Goal: Task Accomplishment & Management: Manage account settings

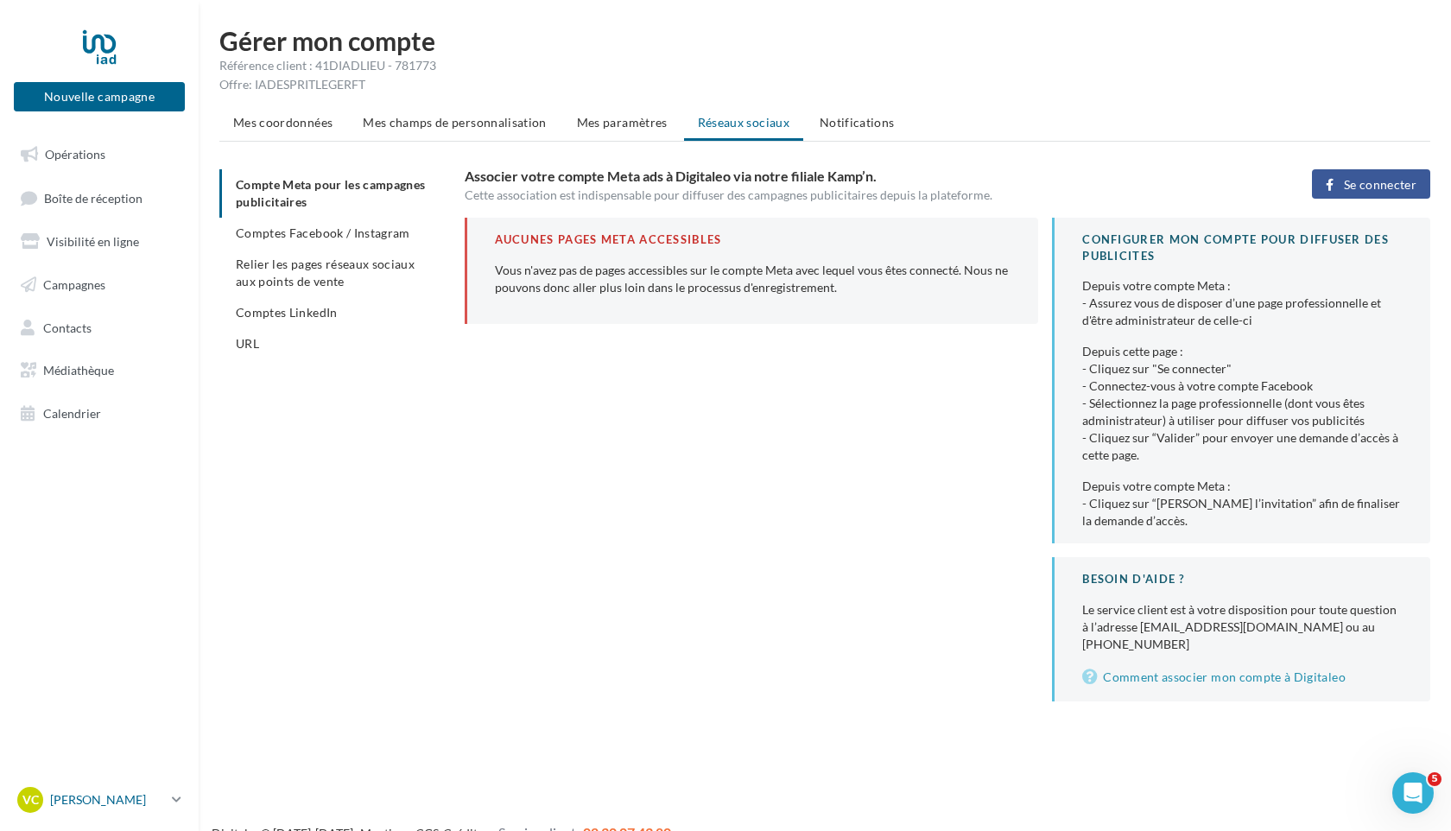
click at [89, 804] on p "[PERSON_NAME]" at bounding box center [107, 799] width 115 height 17
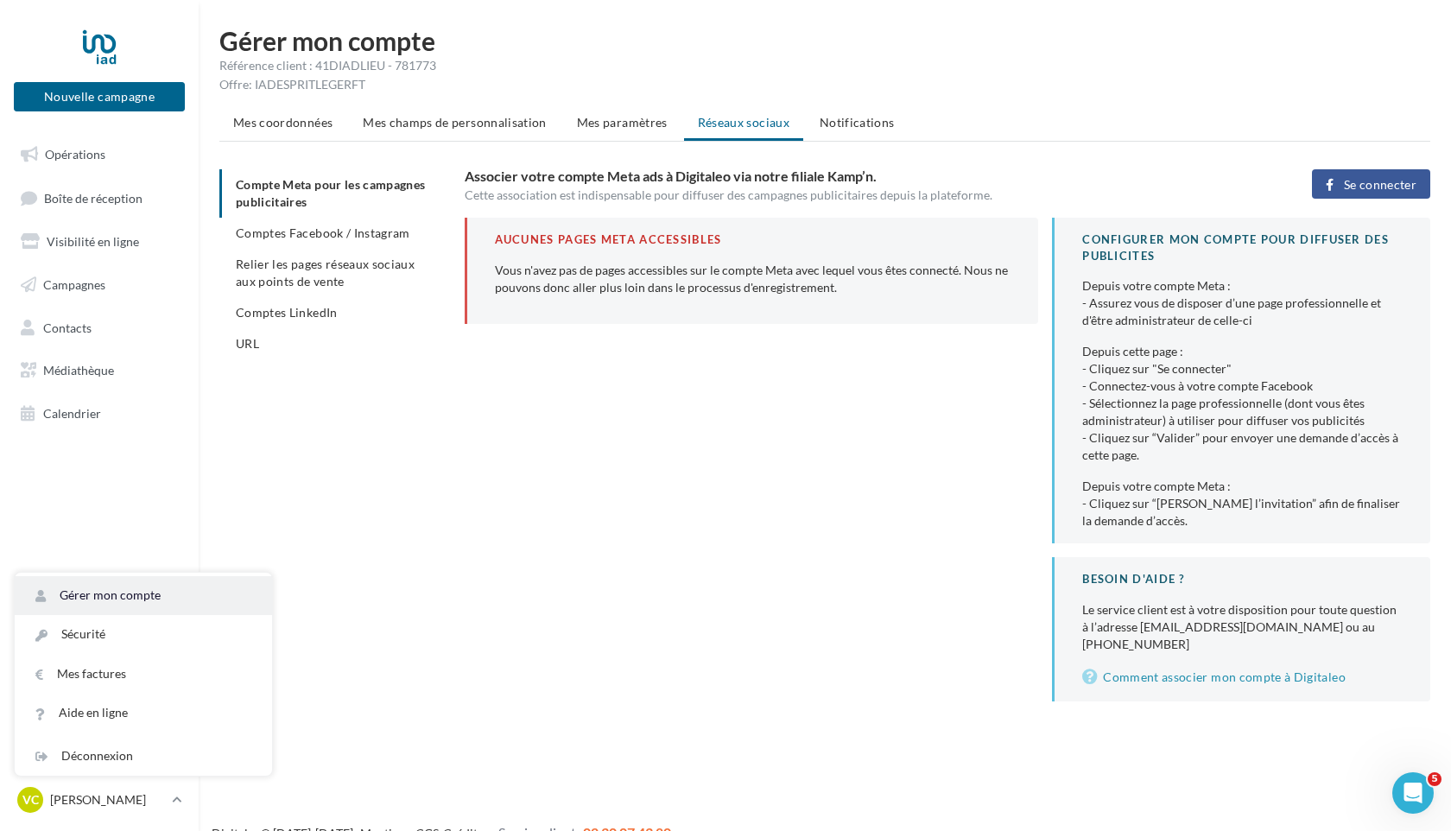
click at [105, 590] on link "Gérer mon compte" at bounding box center [143, 595] width 257 height 39
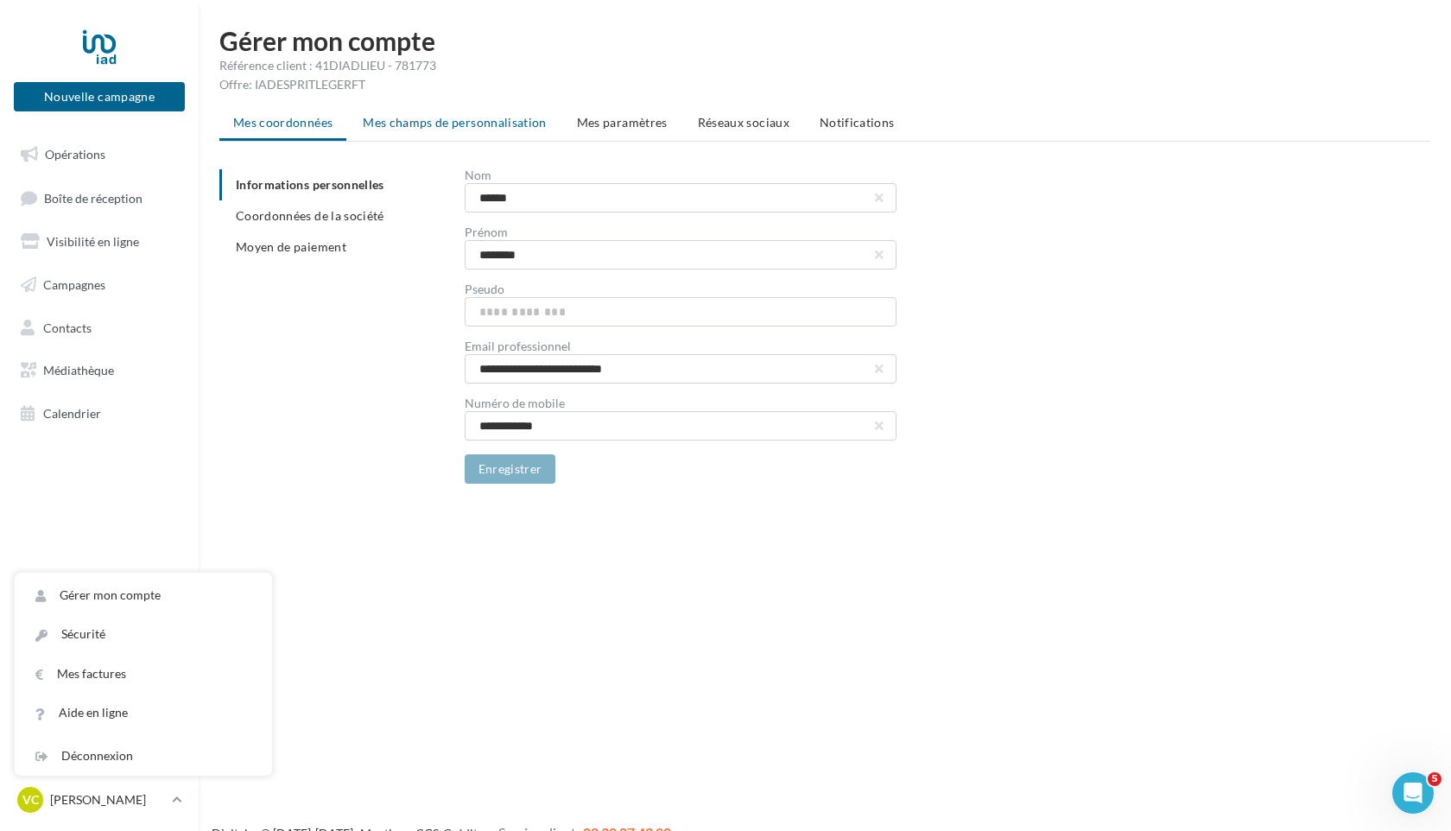
click at [460, 128] on span "Mes champs de personnalisation" at bounding box center [455, 122] width 184 height 15
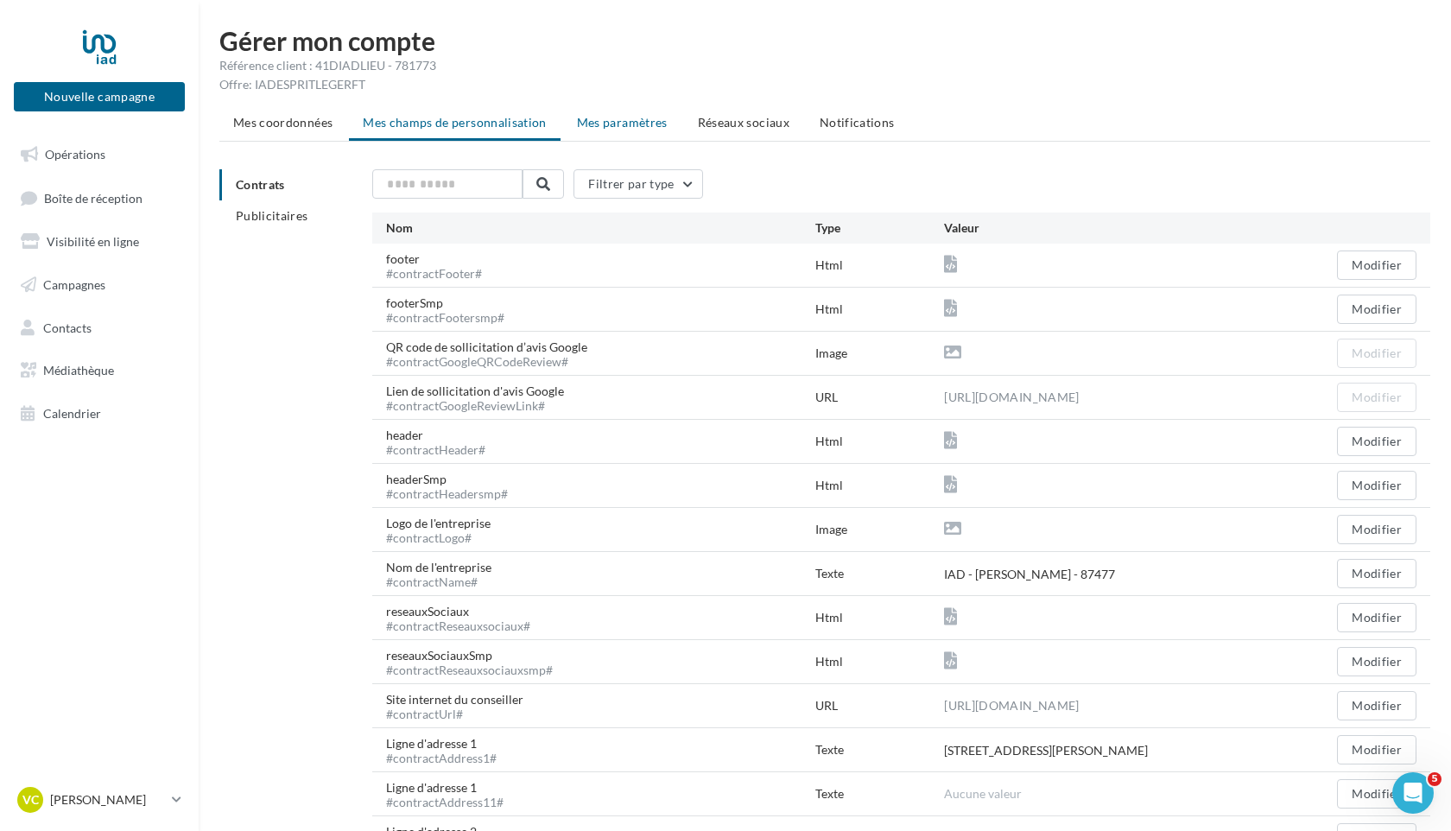
click at [636, 120] on span "Mes paramètres" at bounding box center [622, 122] width 91 height 15
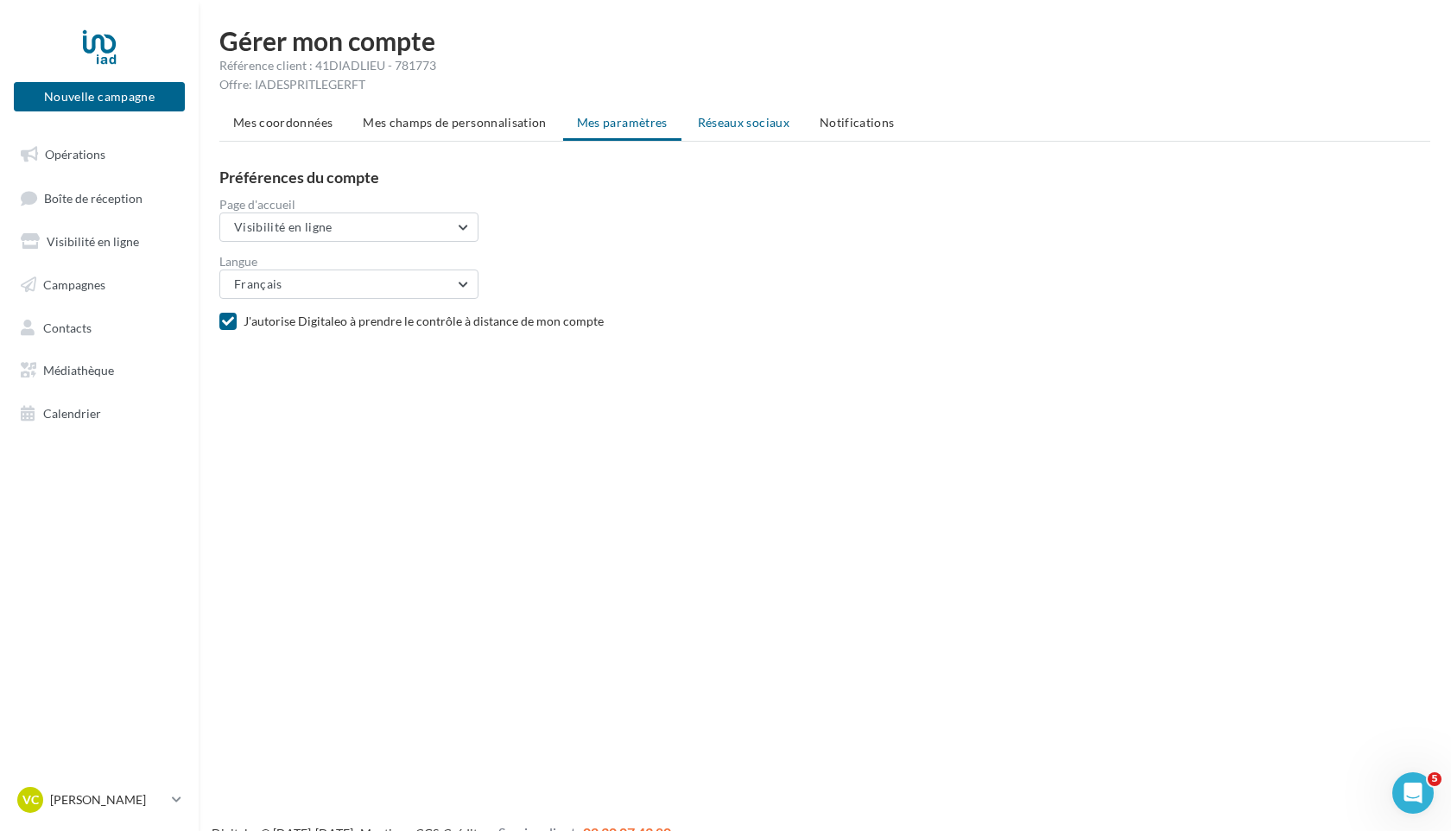
click at [765, 123] on span "Réseaux sociaux" at bounding box center [744, 122] width 92 height 15
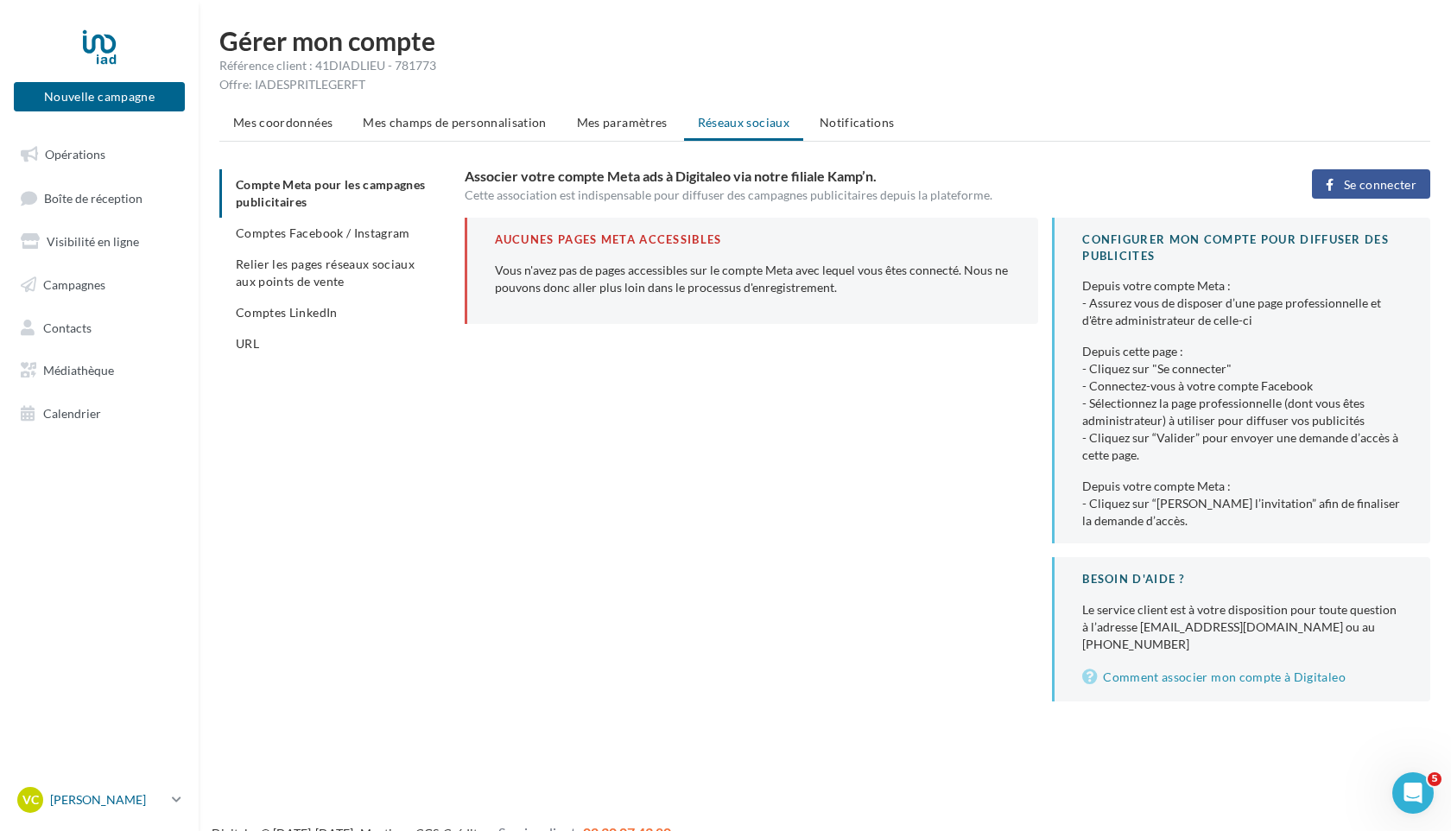
click at [93, 803] on p "[PERSON_NAME]" at bounding box center [107, 799] width 115 height 17
click at [66, 633] on link "Sécurité" at bounding box center [143, 634] width 257 height 39
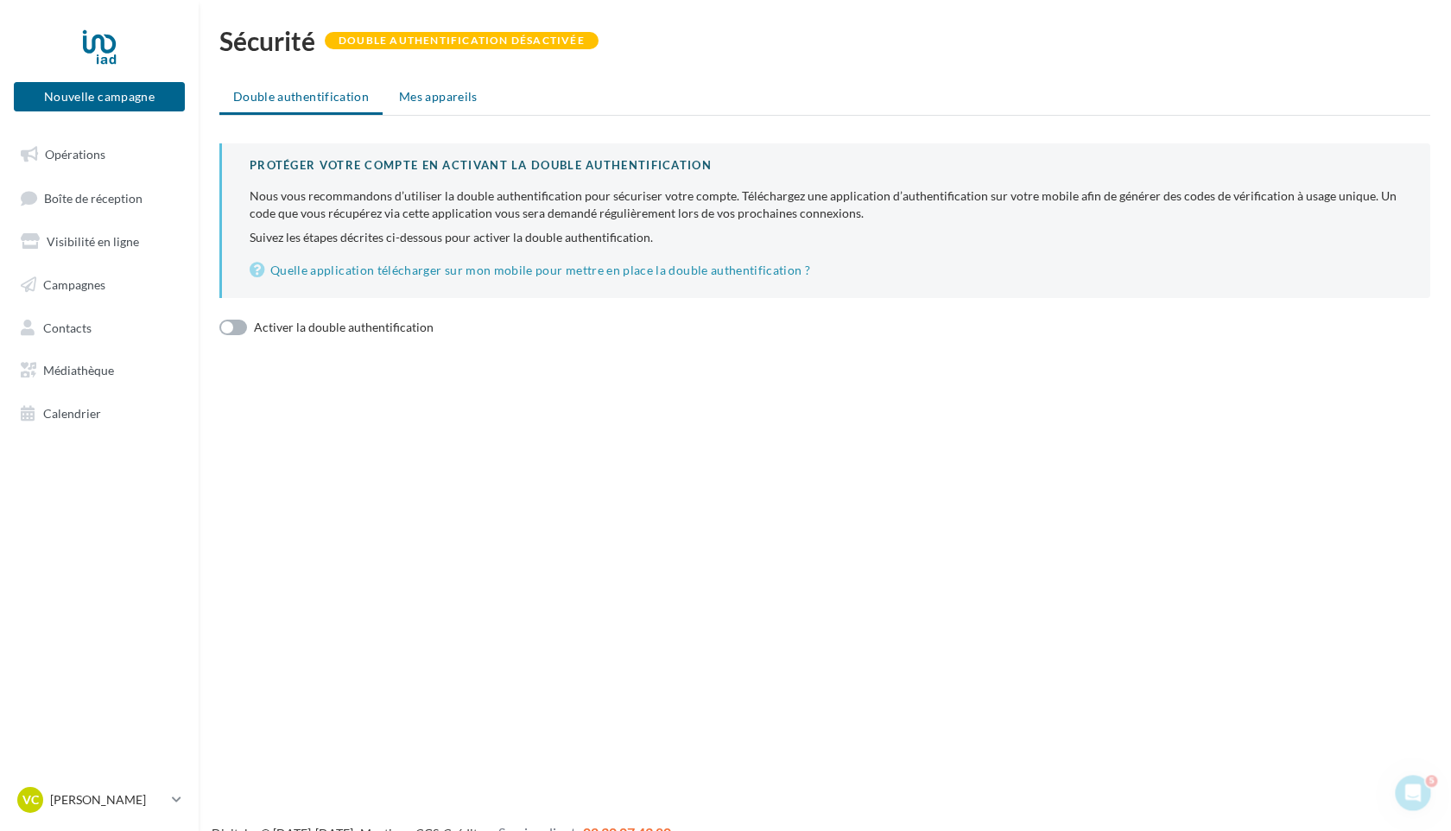
click at [442, 100] on span "Mes appareils" at bounding box center [438, 96] width 79 height 15
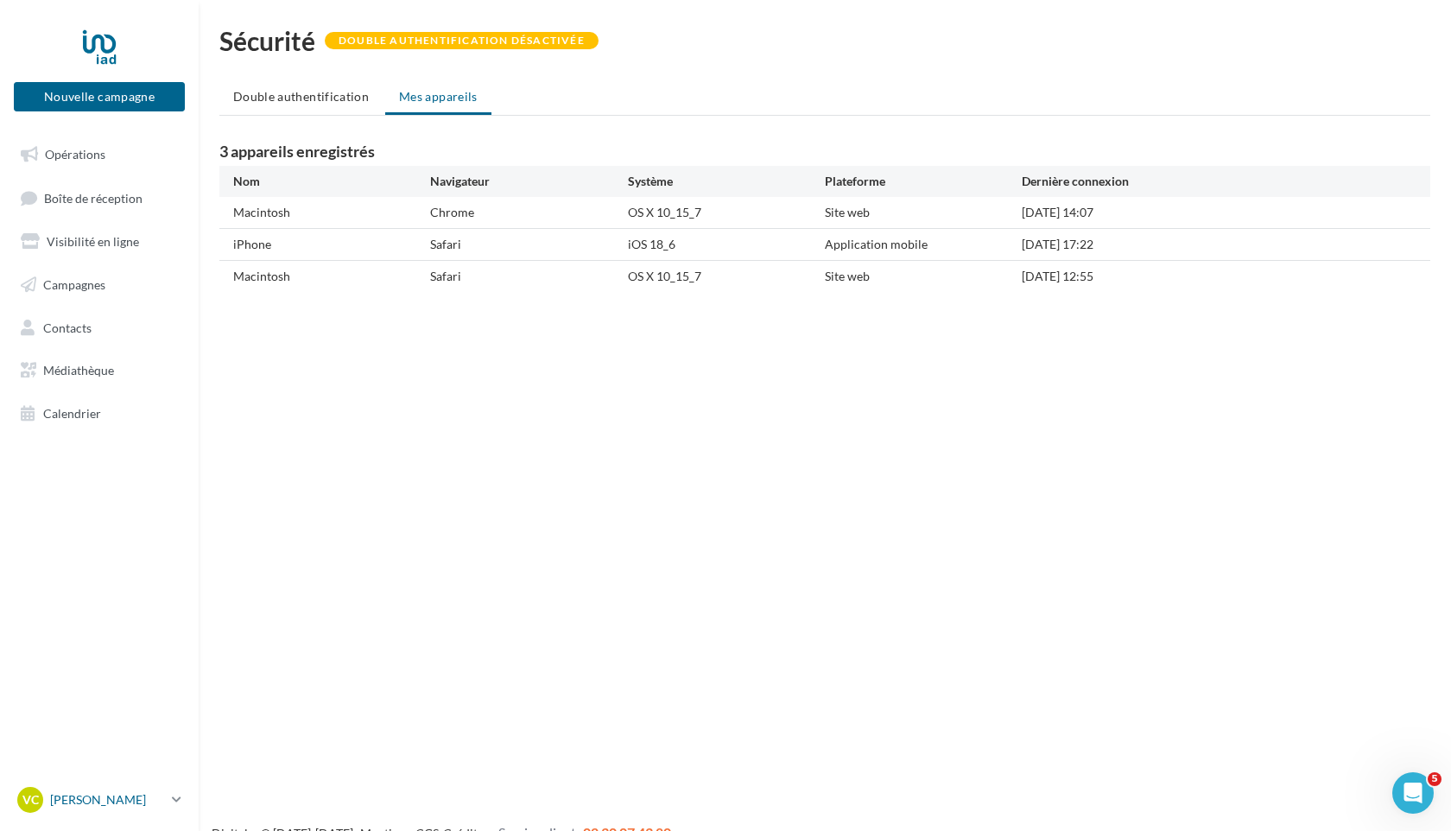
click at [70, 797] on p "[PERSON_NAME]" at bounding box center [107, 799] width 115 height 17
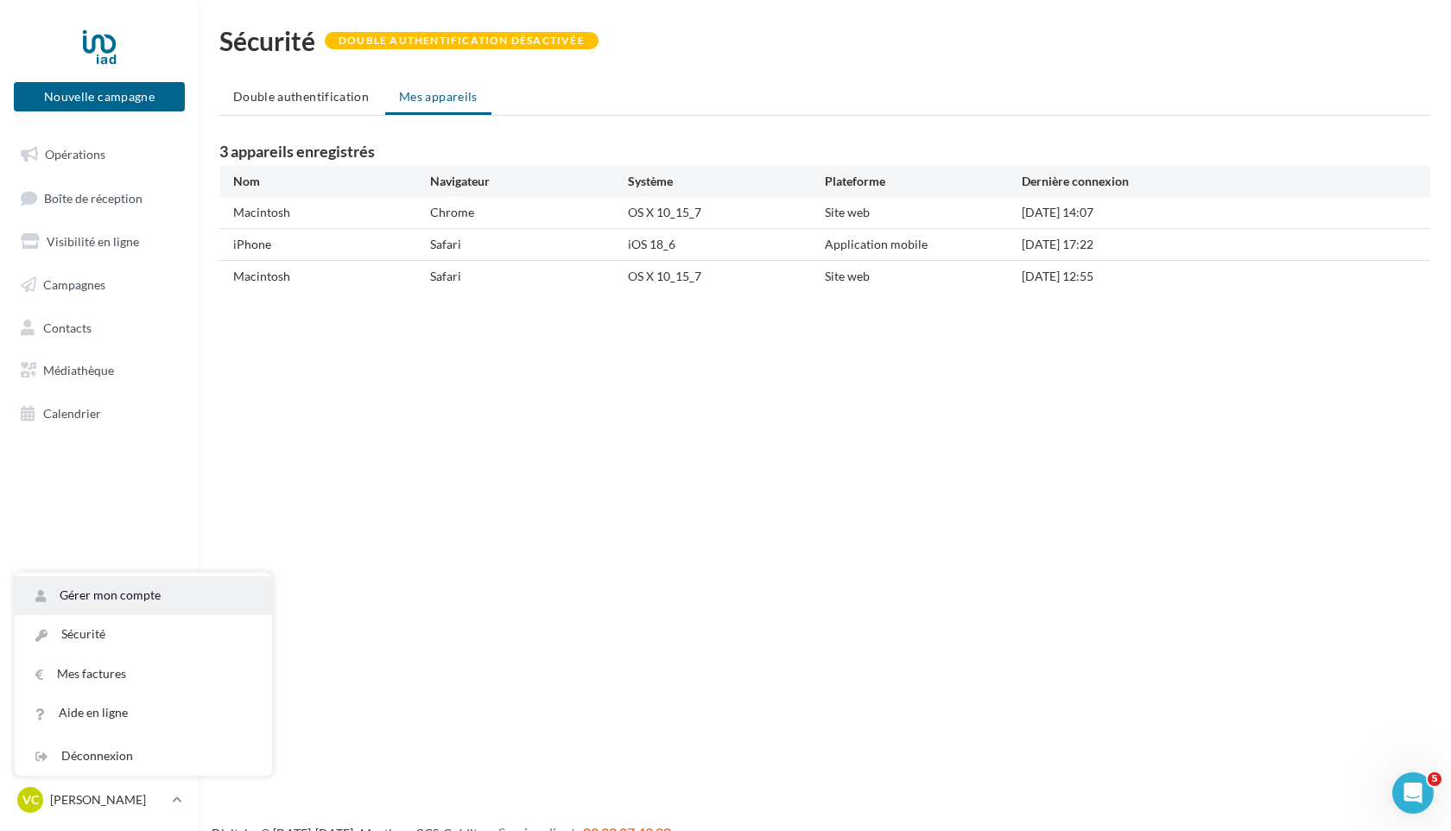
click at [66, 593] on link "Gérer mon compte" at bounding box center [143, 595] width 257 height 39
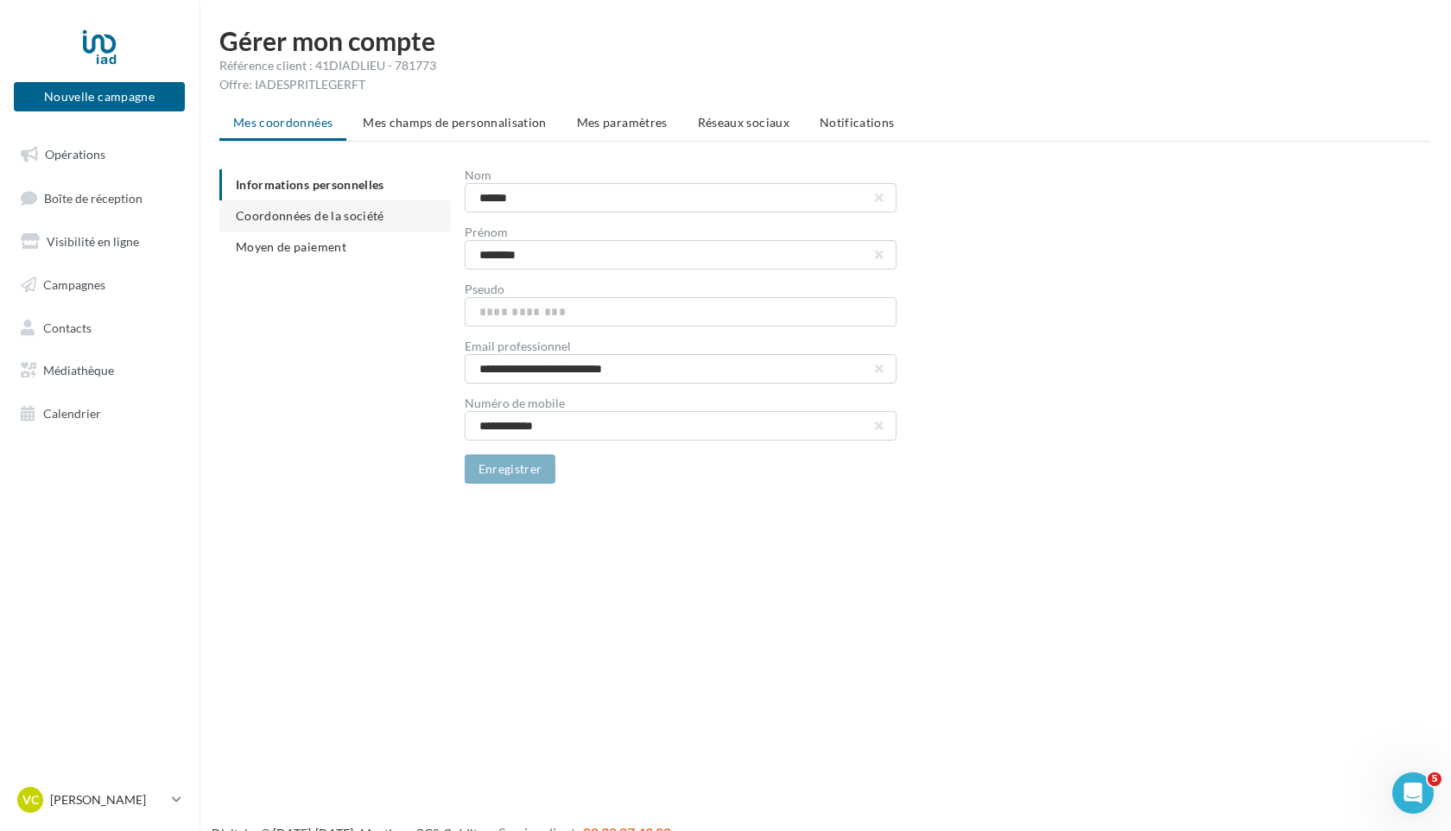
click at [259, 213] on span "Coordonnées de la société" at bounding box center [310, 215] width 149 height 15
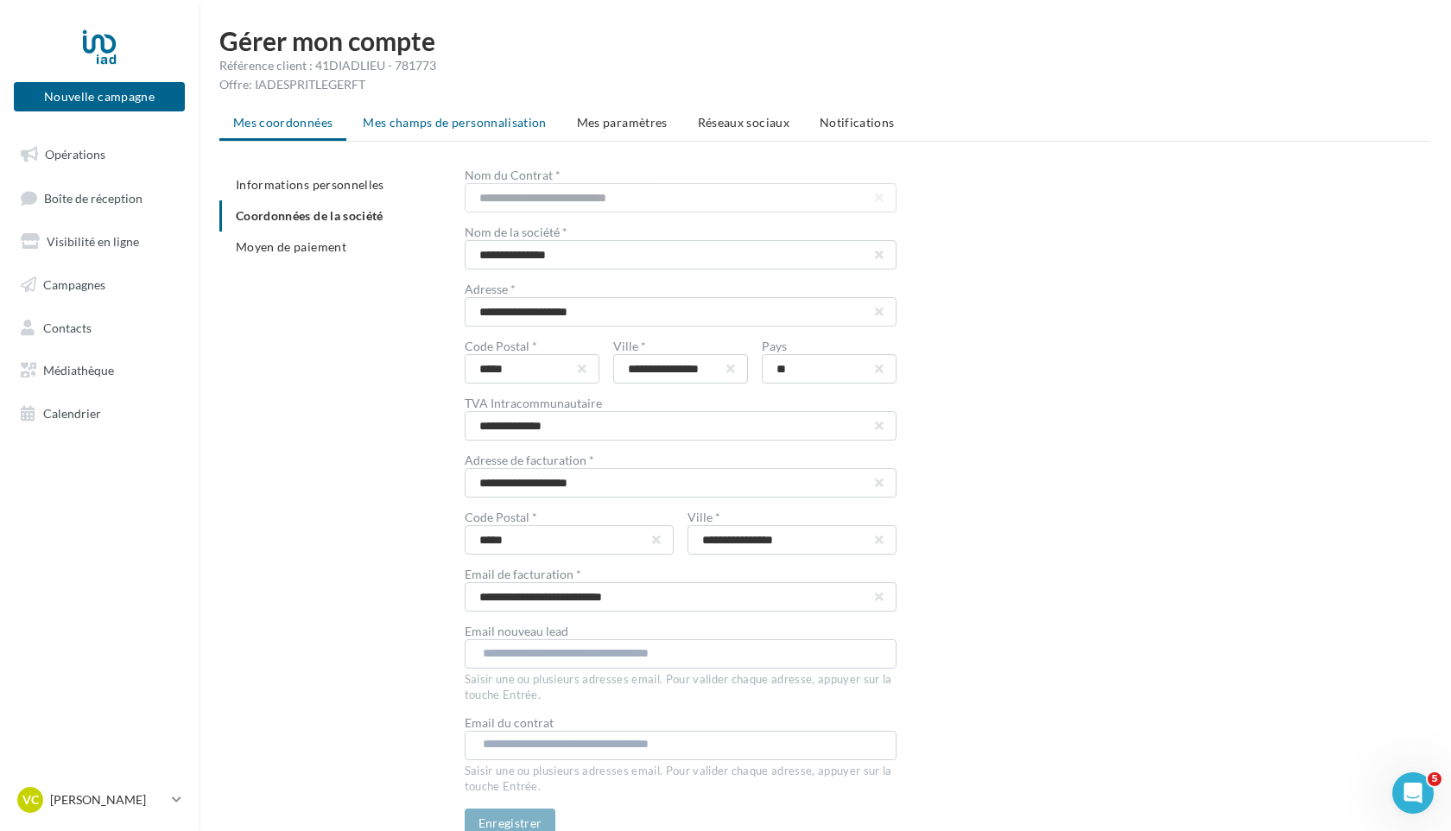
click at [479, 121] on span "Mes champs de personnalisation" at bounding box center [455, 122] width 184 height 15
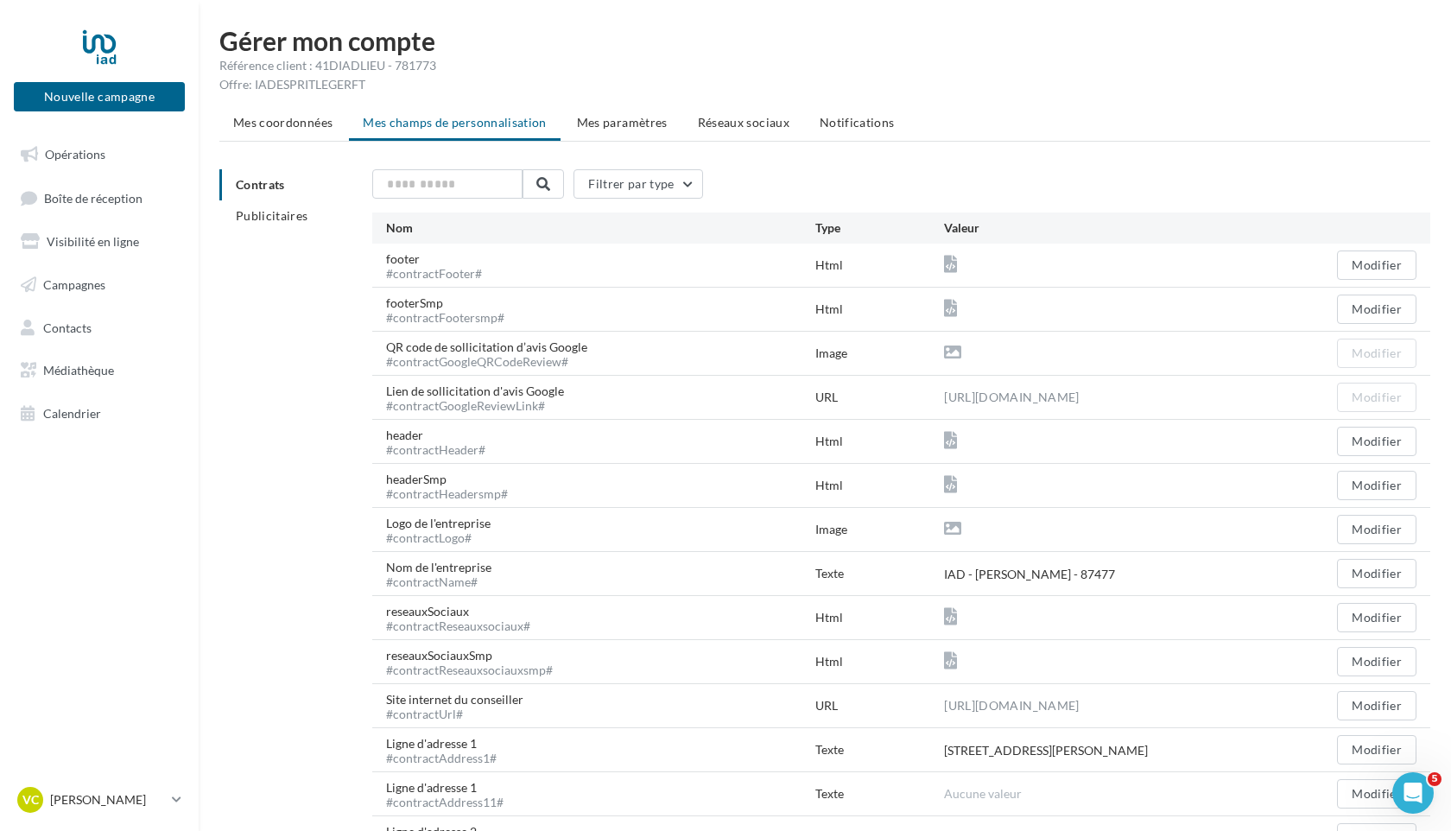
click at [639, 122] on span "Mes paramètres" at bounding box center [622, 122] width 91 height 15
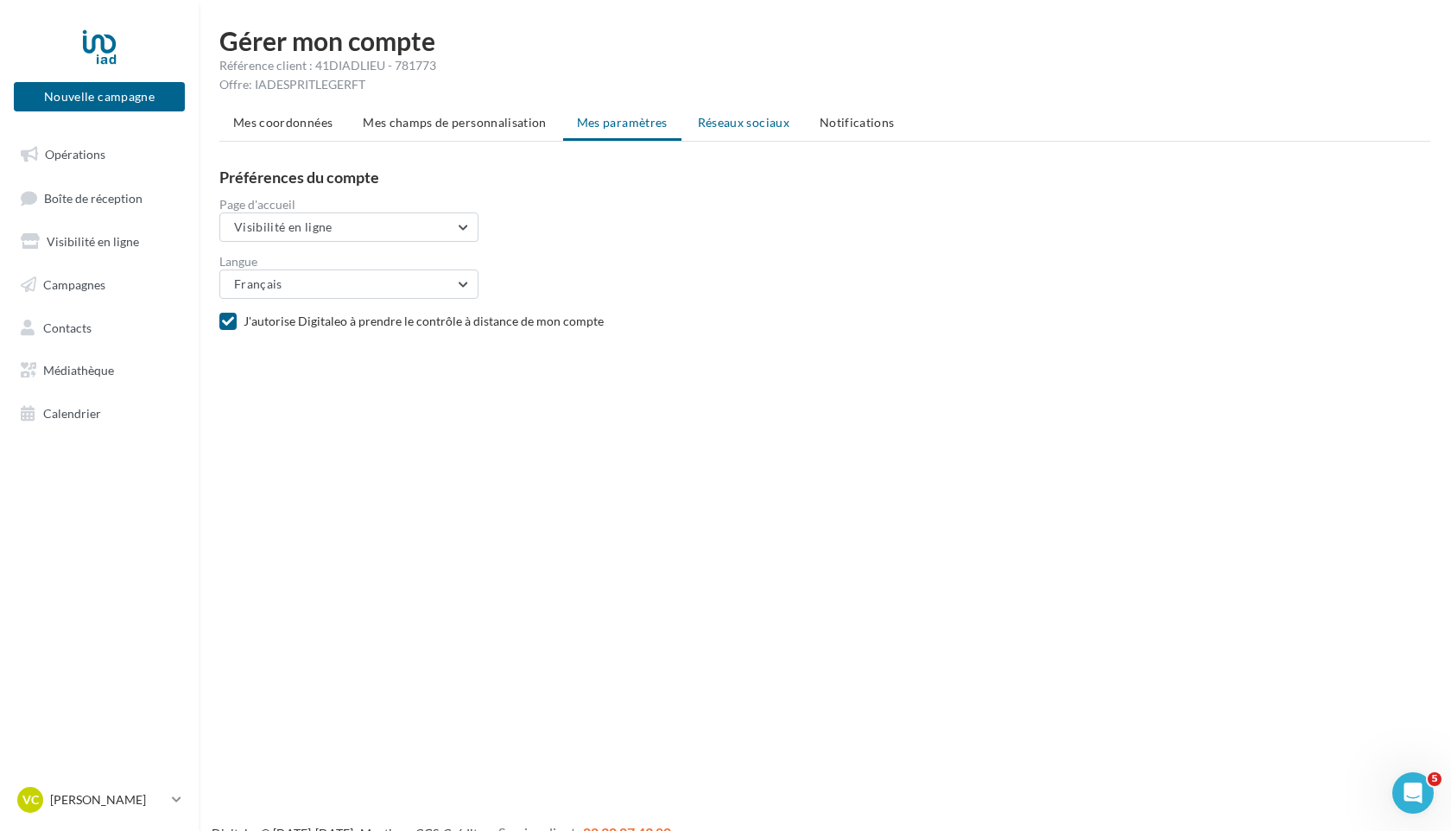
click at [741, 124] on span "Réseaux sociaux" at bounding box center [744, 122] width 92 height 15
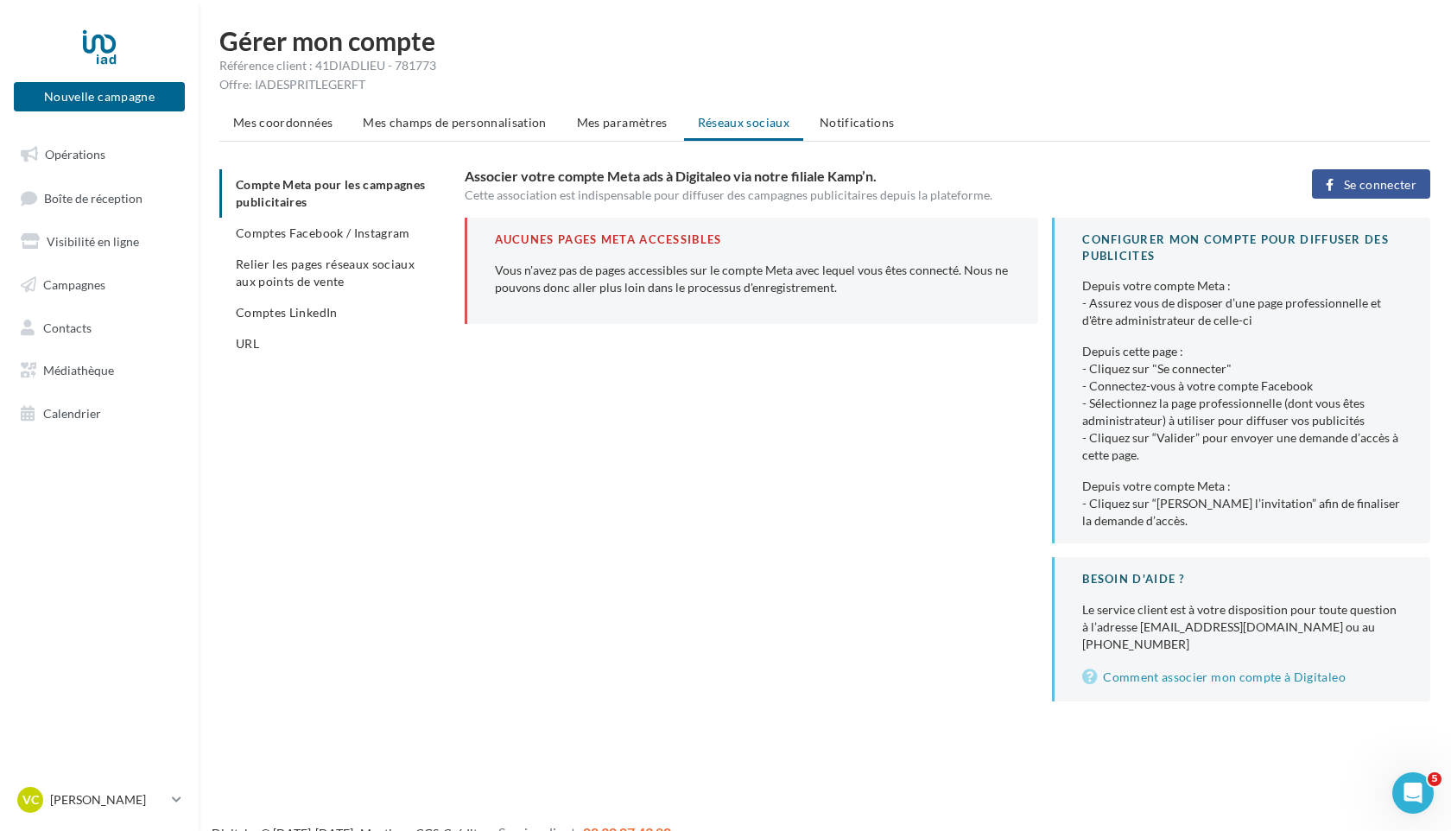
click at [1386, 187] on span "Se connecter" at bounding box center [1380, 185] width 73 height 14
click at [842, 196] on div "Cette association est indispensable pour diffuser des campagnes publicitaires d…" at bounding box center [850, 195] width 771 height 17
click at [1378, 181] on span "Se connecter" at bounding box center [1380, 185] width 73 height 14
click at [1392, 184] on span "Se connecter" at bounding box center [1380, 185] width 73 height 14
click at [1330, 185] on icon at bounding box center [1330, 185] width 8 height 0
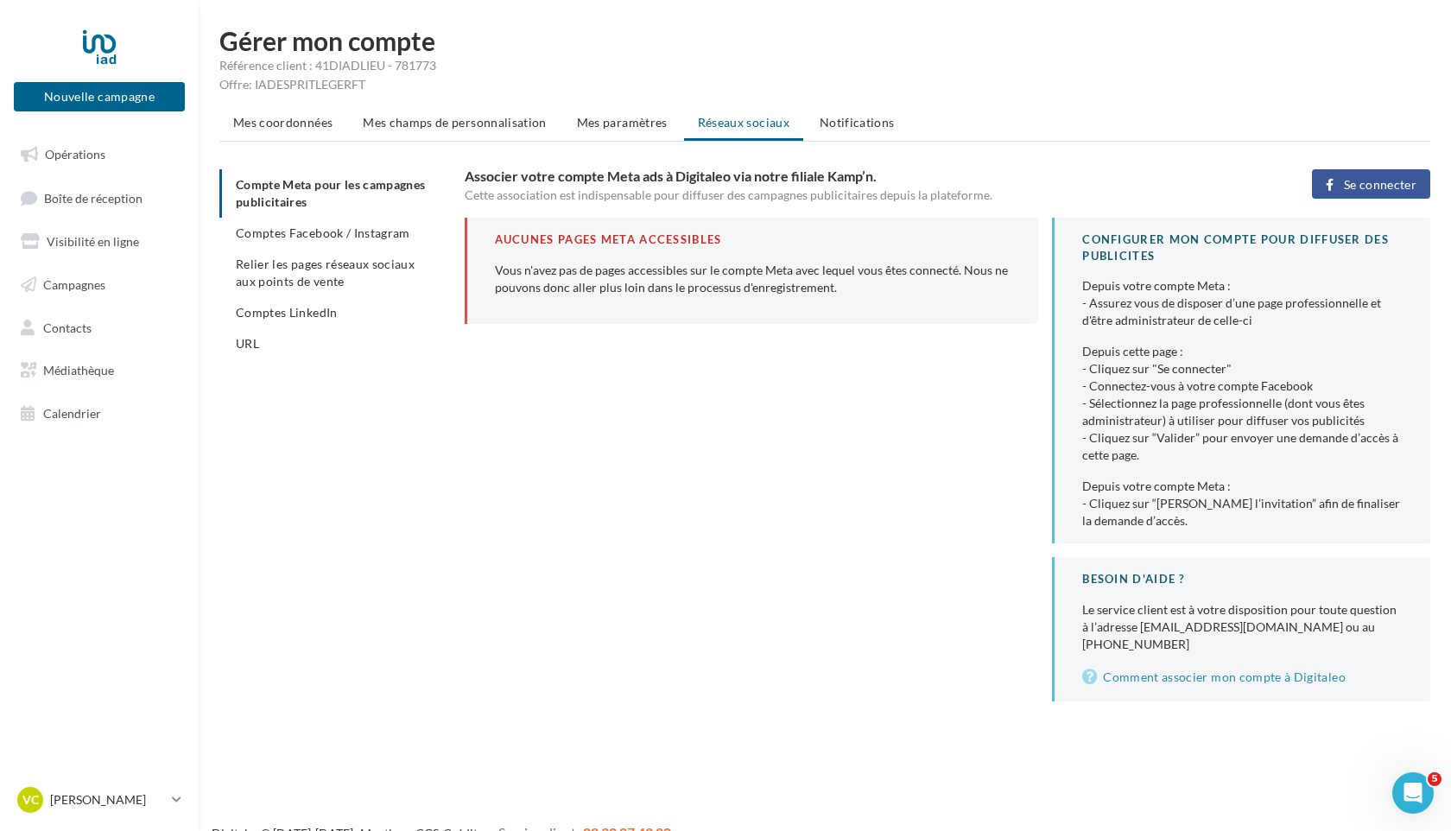
click at [619, 122] on span "Mes paramètres" at bounding box center [622, 122] width 91 height 15
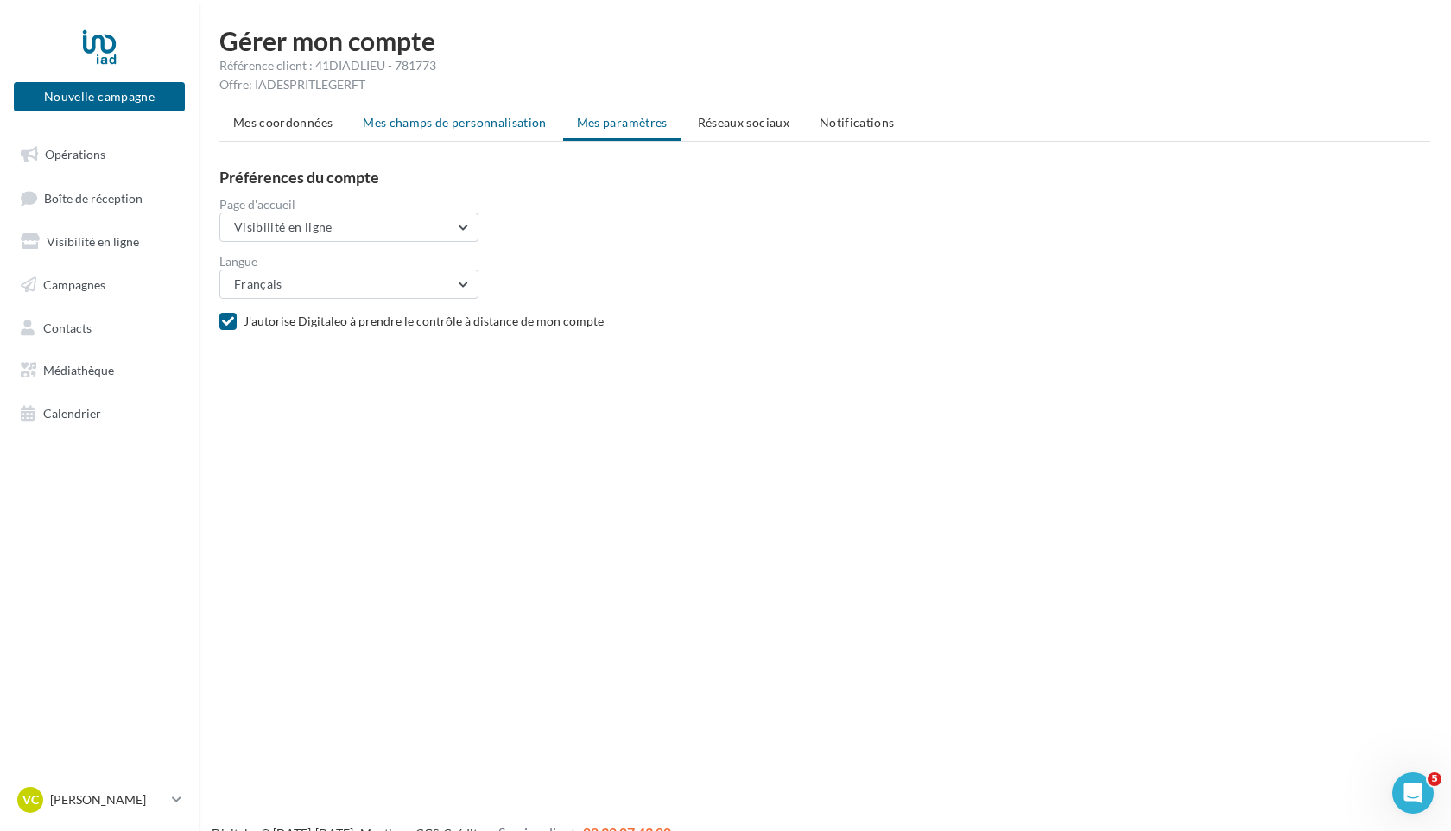
click at [450, 125] on span "Mes champs de personnalisation" at bounding box center [455, 122] width 184 height 15
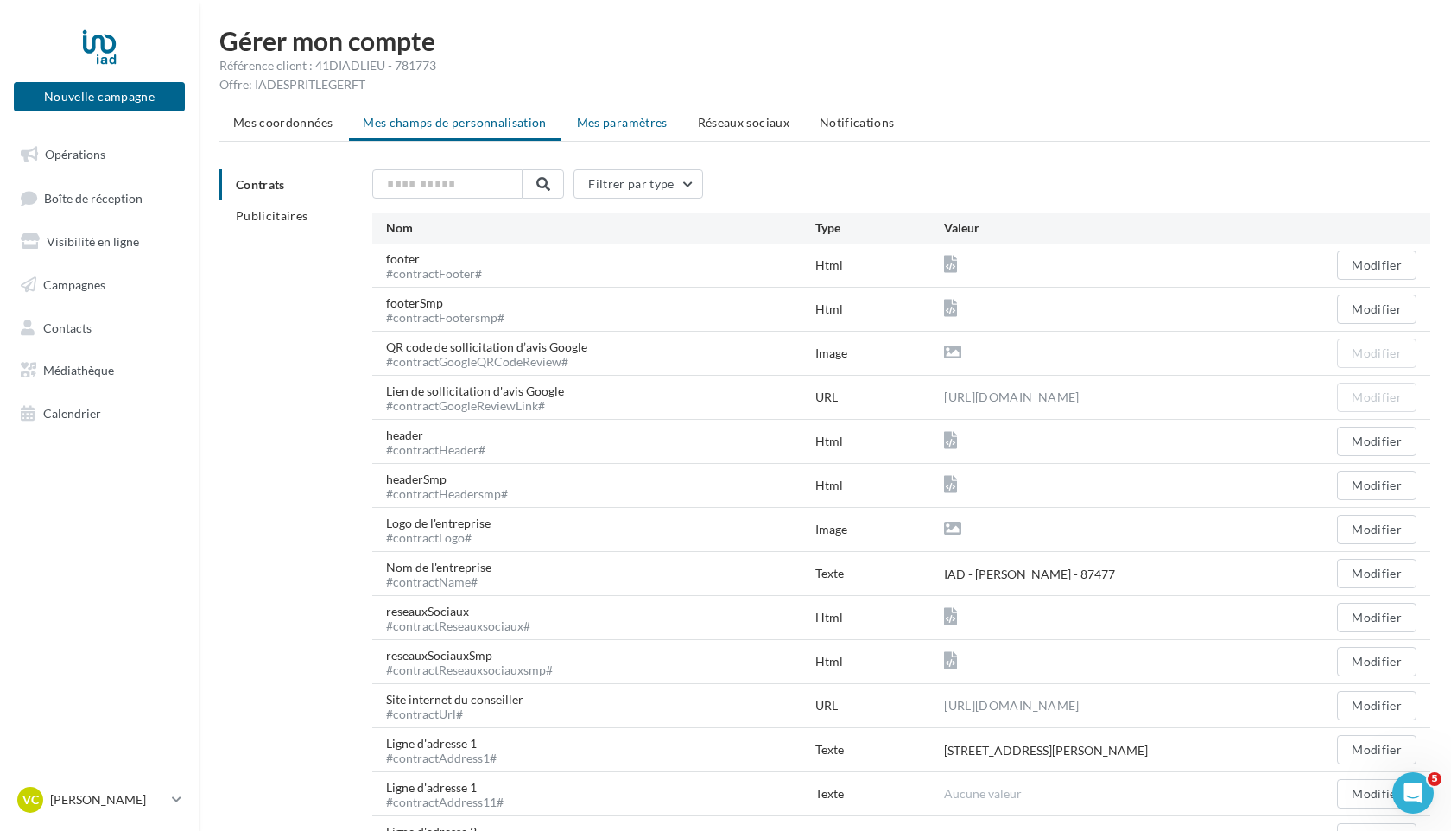
click at [616, 123] on span "Mes paramètres" at bounding box center [622, 122] width 91 height 15
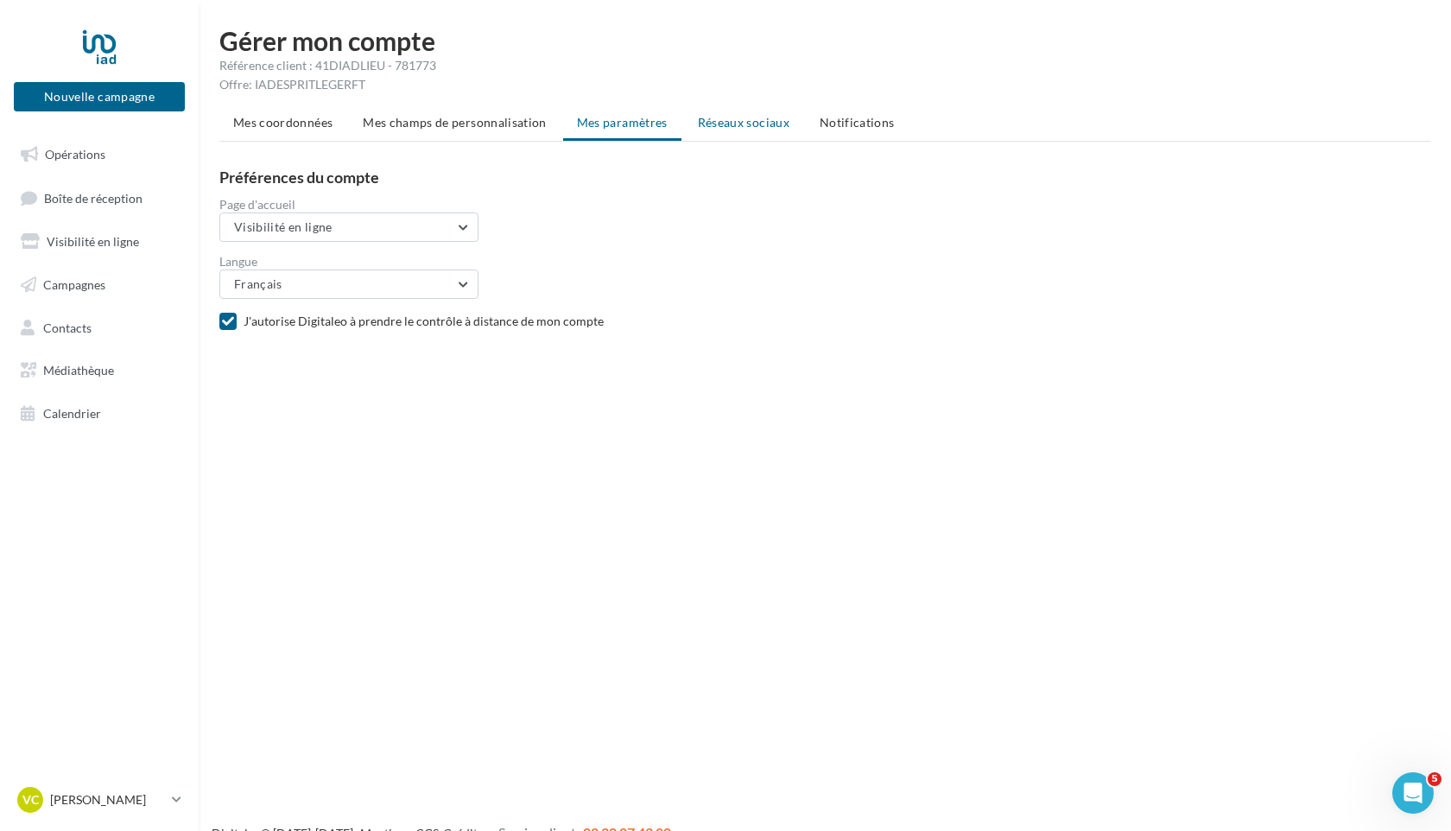
click at [747, 121] on span "Réseaux sociaux" at bounding box center [744, 122] width 92 height 15
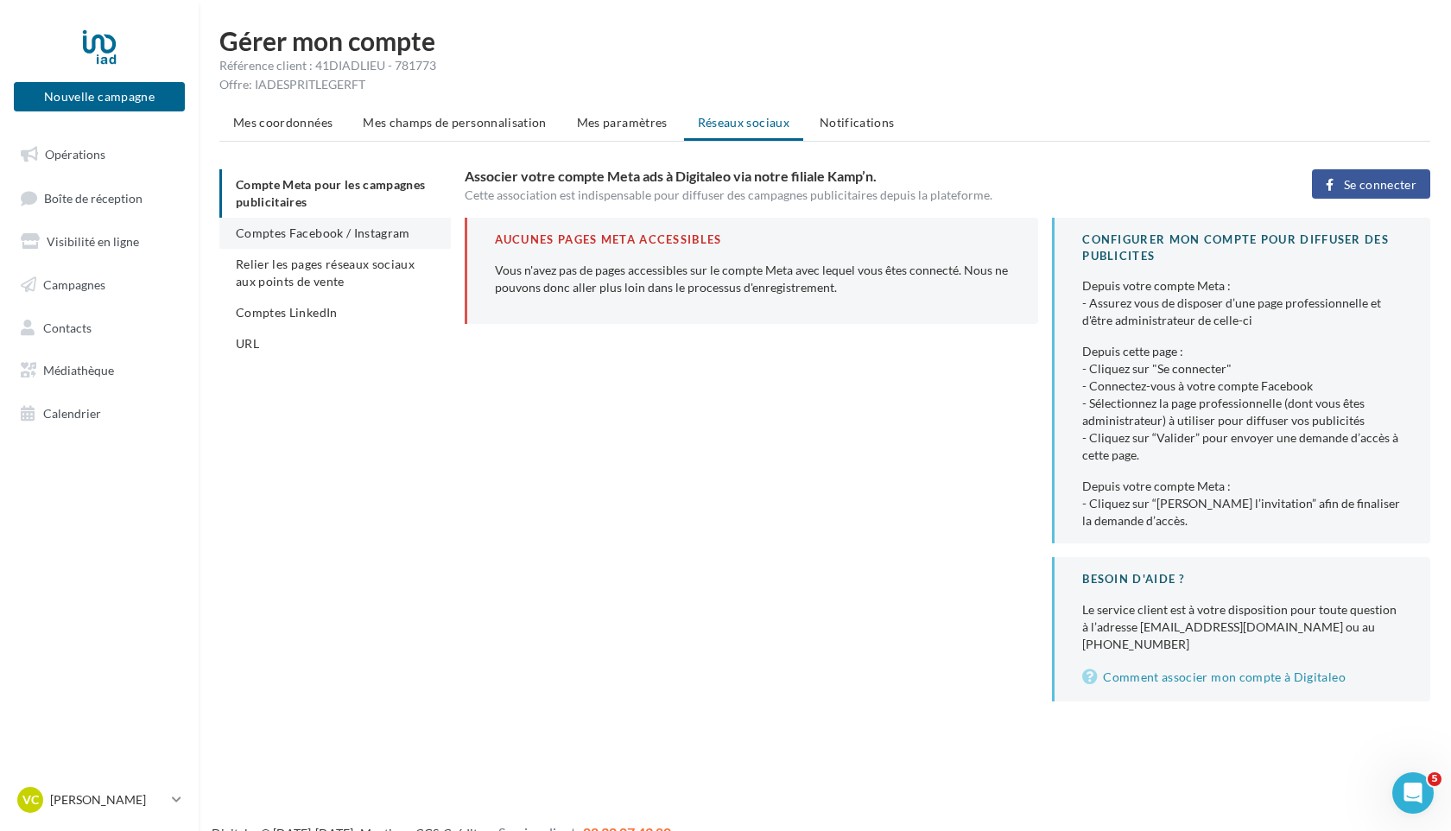
click at [404, 244] on li "Comptes Facebook / Instagram" at bounding box center [335, 233] width 232 height 31
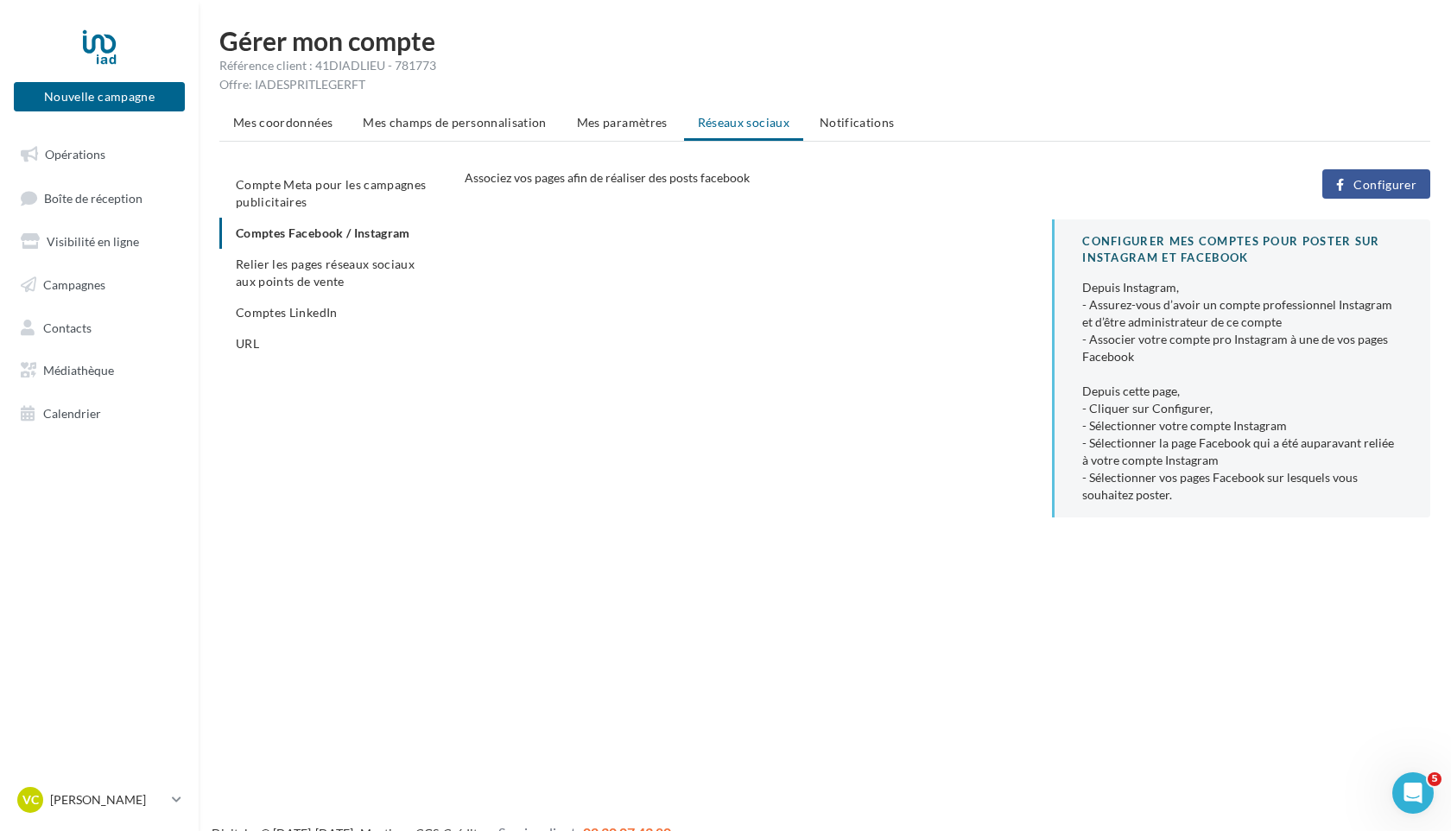
click at [1370, 187] on span "Configurer" at bounding box center [1385, 185] width 63 height 14
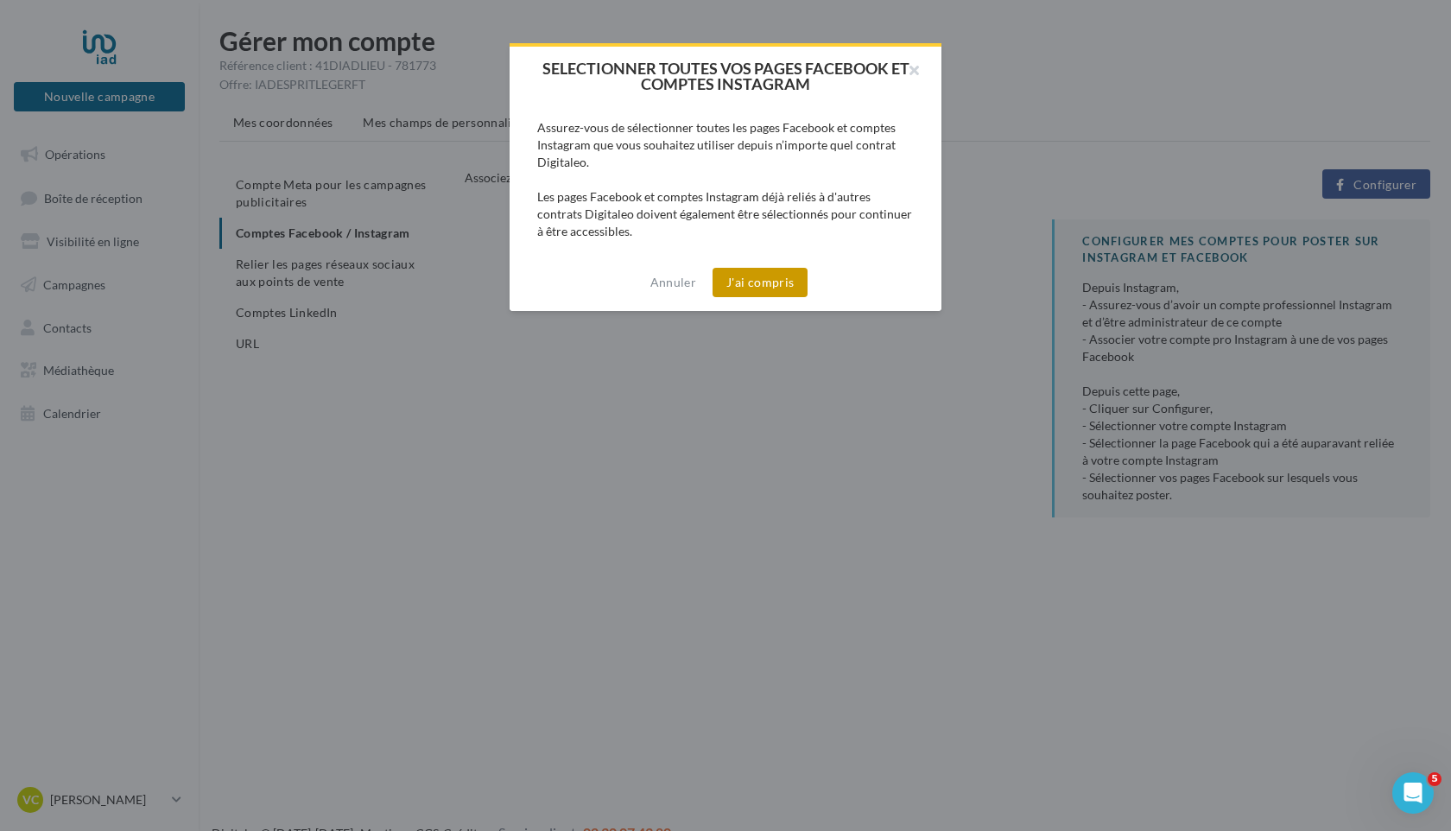
click at [759, 279] on button "J'ai compris" at bounding box center [760, 282] width 95 height 29
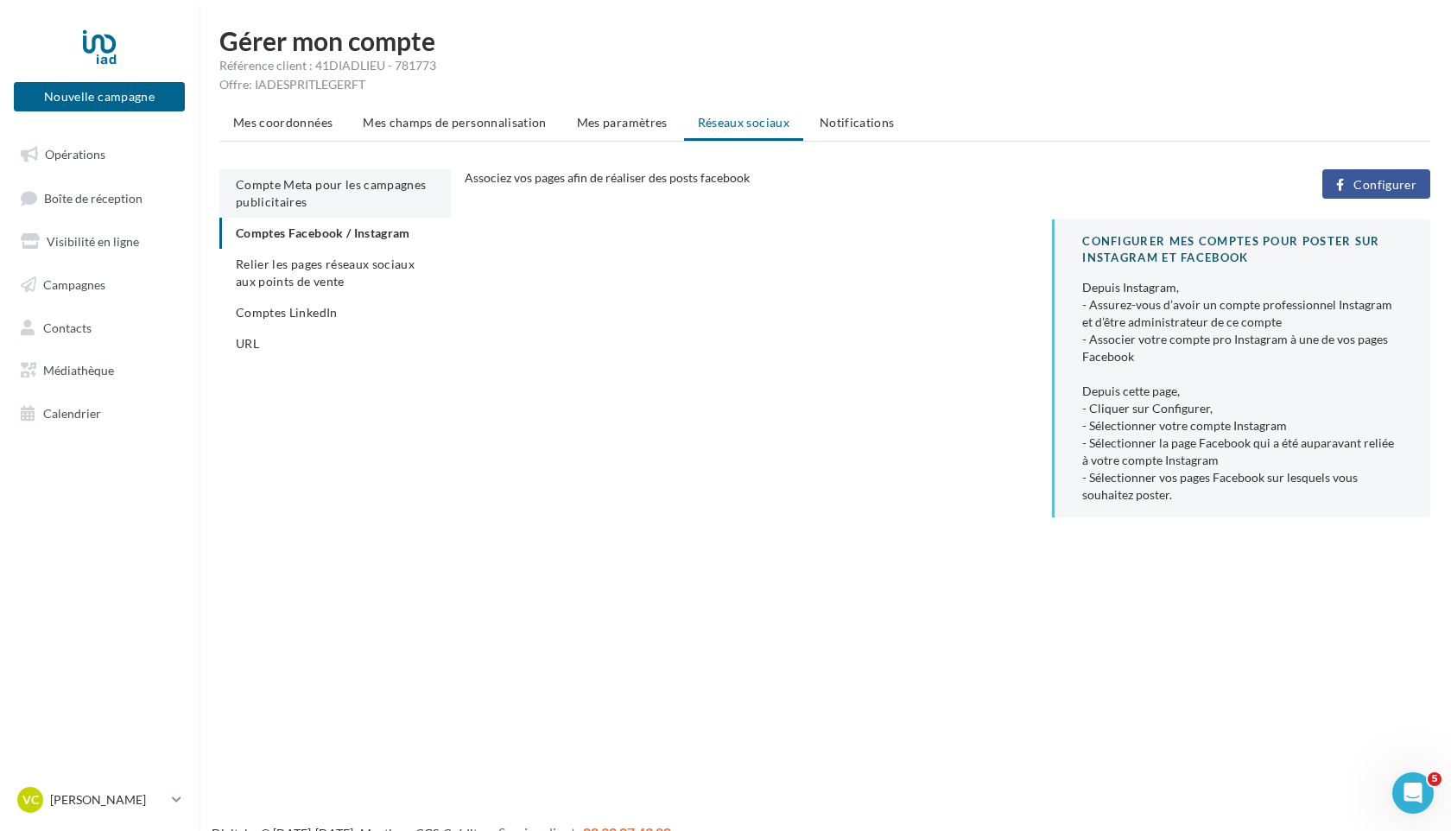
click at [368, 188] on span "Compte Meta pour les campagnes publicitaires" at bounding box center [331, 193] width 191 height 32
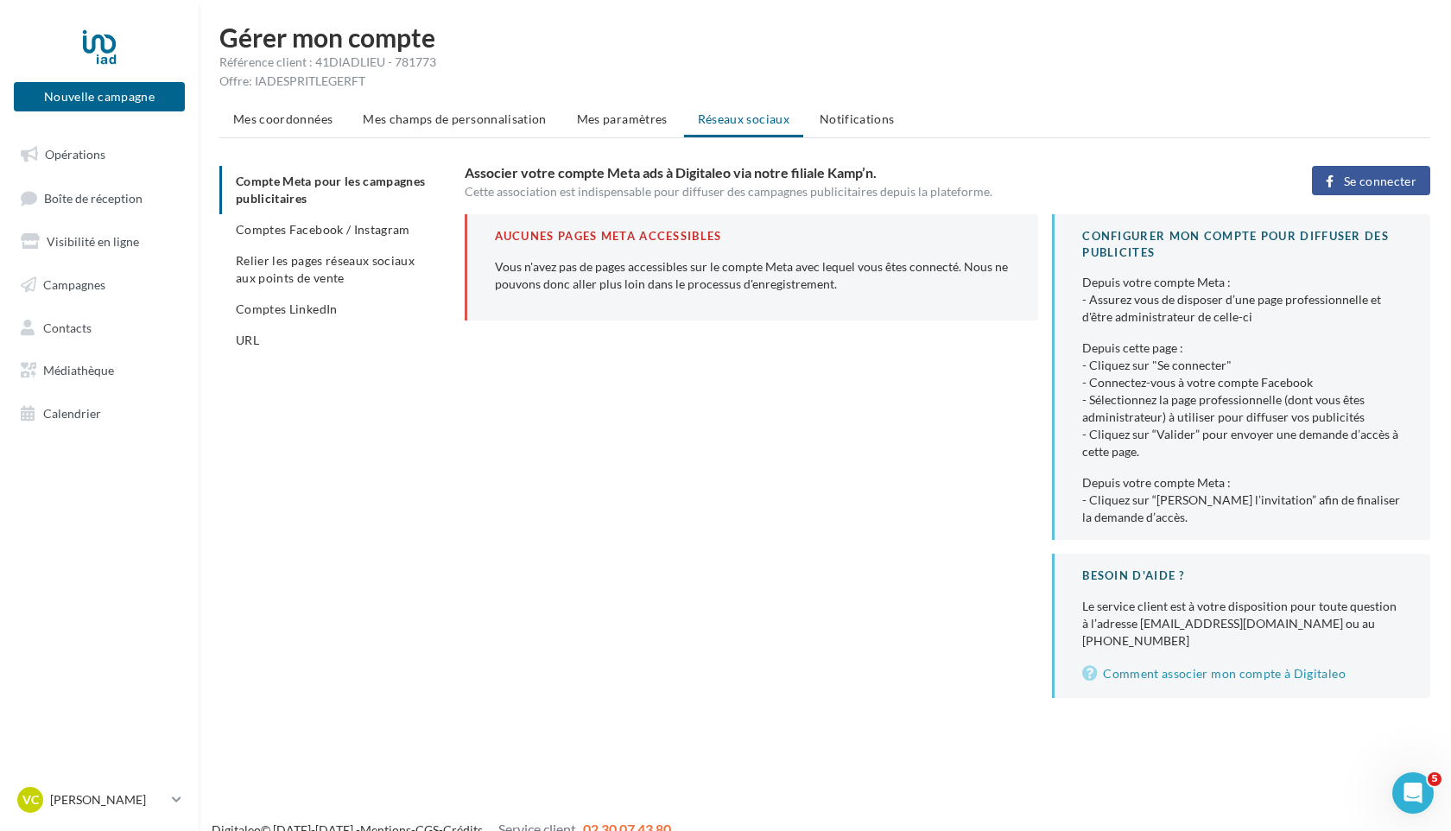
scroll to position [4, 0]
